Goal: Browse casually

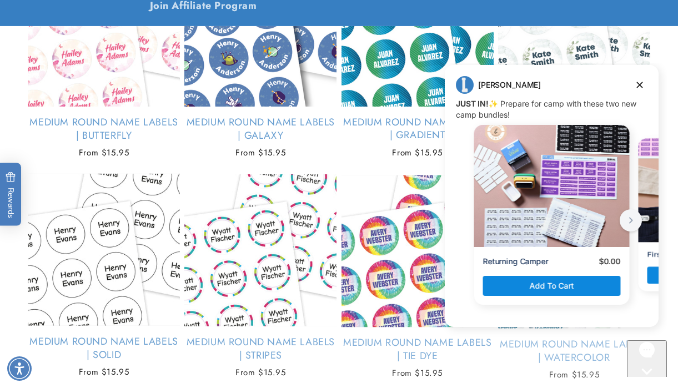
scroll to position [2369, 0]
